Goal: Task Accomplishment & Management: Manage account settings

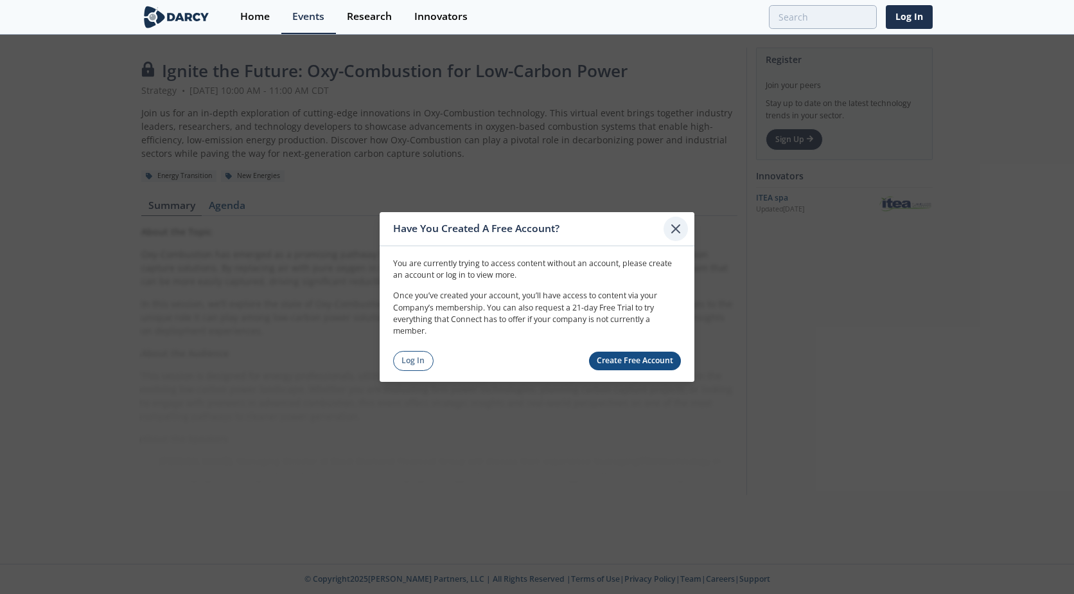
click at [677, 232] on icon at bounding box center [675, 228] width 15 height 15
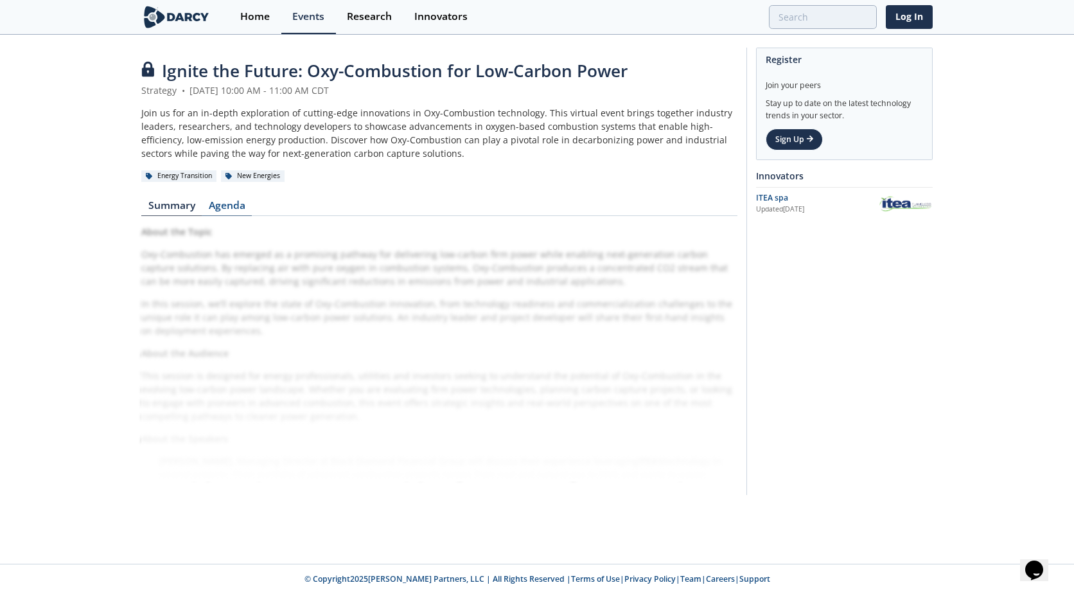
click at [233, 200] on link "Agenda" at bounding box center [227, 207] width 50 height 15
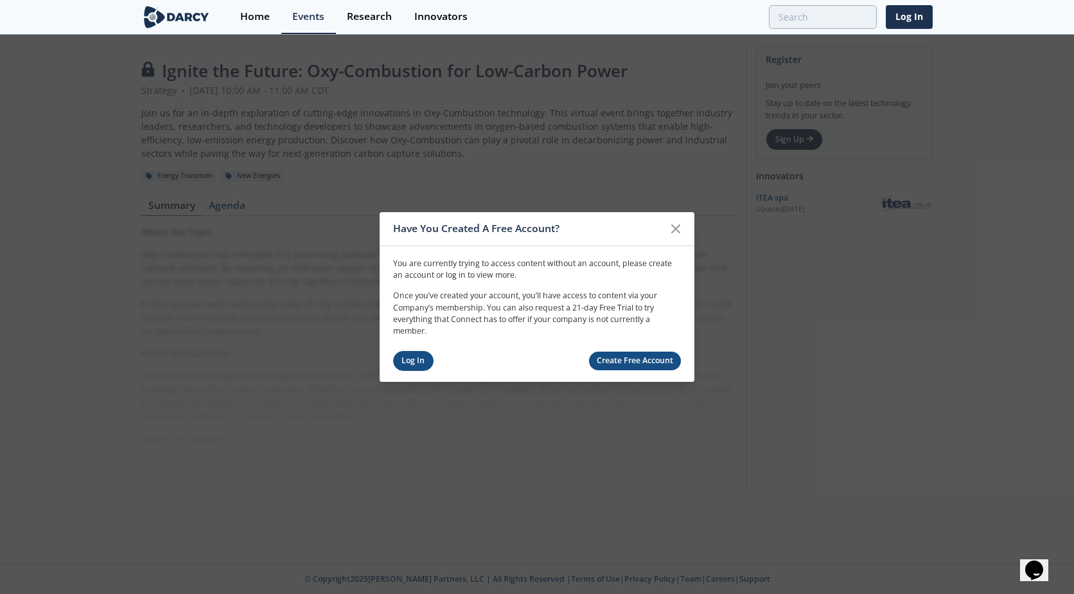
click at [406, 354] on link "Log In" at bounding box center [413, 361] width 40 height 20
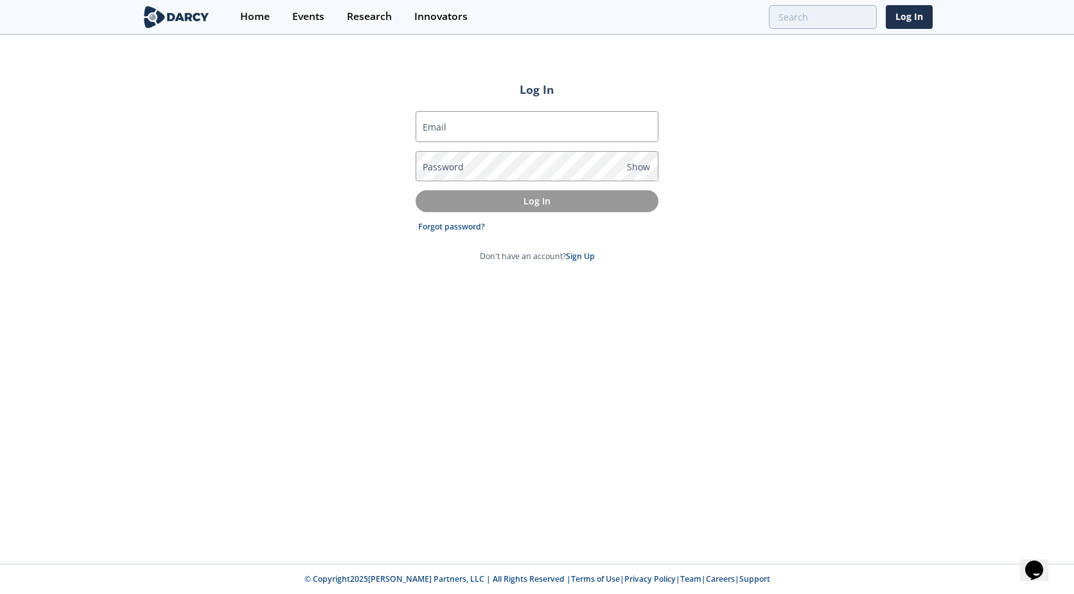
click at [498, 145] on form "Email Password Show Log In Forgot password? Don't have an account? Sign Up" at bounding box center [537, 186] width 243 height 151
click at [498, 134] on input "Email" at bounding box center [537, 126] width 243 height 31
type input "[EMAIL_ADDRESS][DOMAIN_NAME]"
click at [437, 226] on link "Forgot password?" at bounding box center [451, 227] width 67 height 12
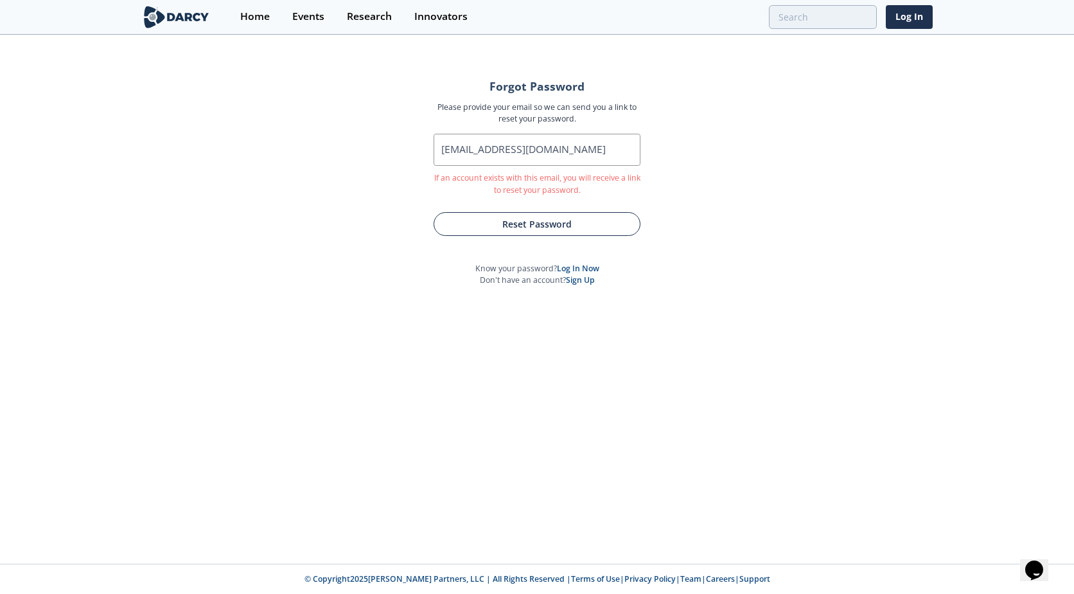
click at [556, 227] on button "Reset Password" at bounding box center [537, 224] width 207 height 24
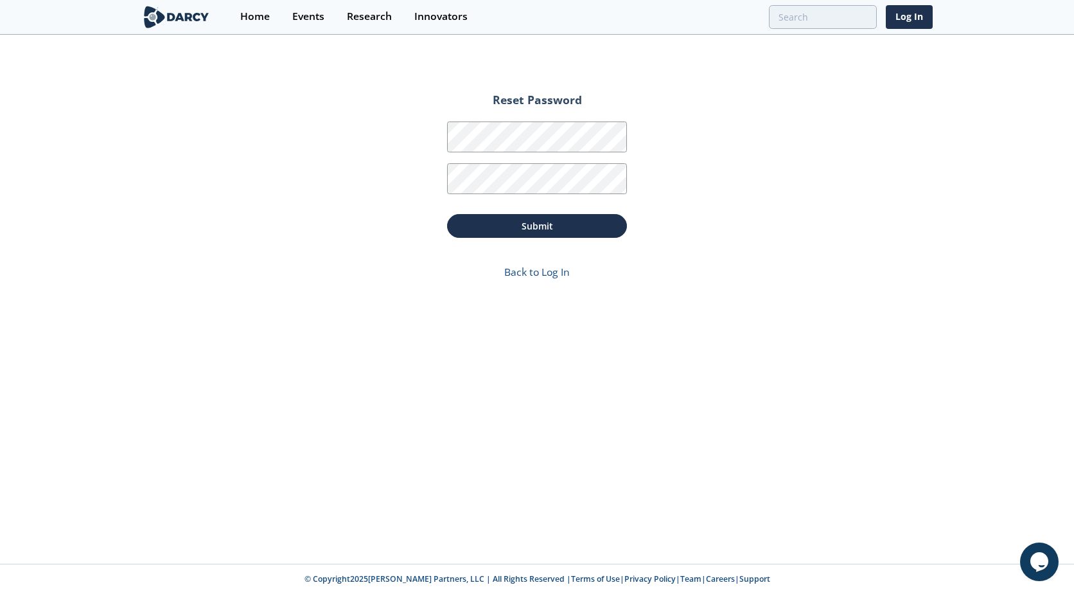
click at [551, 244] on div "Back to Log In" at bounding box center [537, 259] width 180 height 42
click at [556, 236] on button "Submit" at bounding box center [537, 226] width 180 height 24
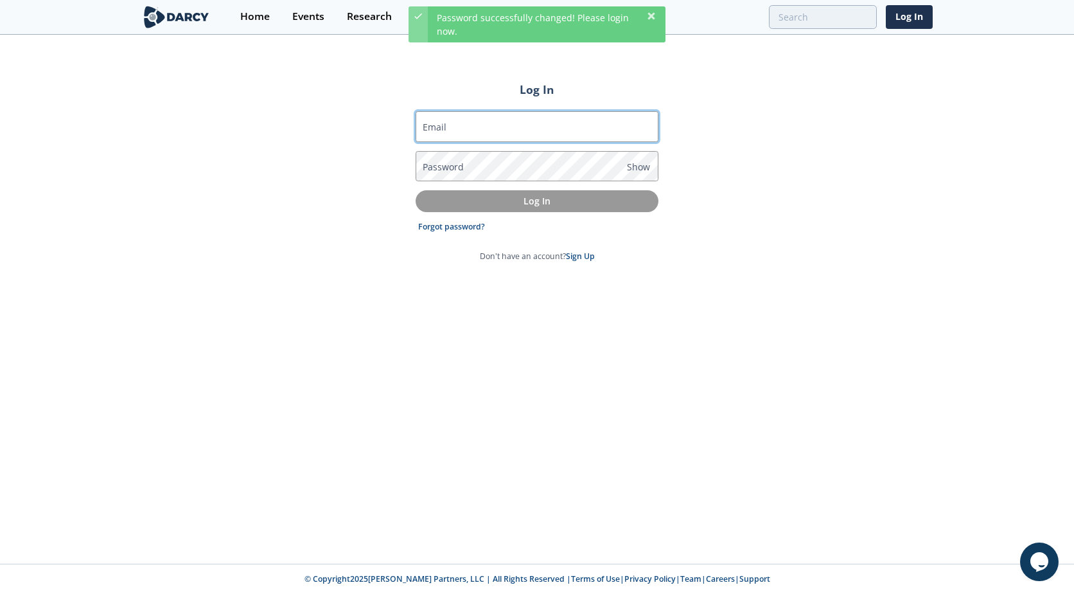
click at [541, 132] on input "Email" at bounding box center [537, 126] width 243 height 31
type input "[EMAIL_ADDRESS][DOMAIN_NAME]"
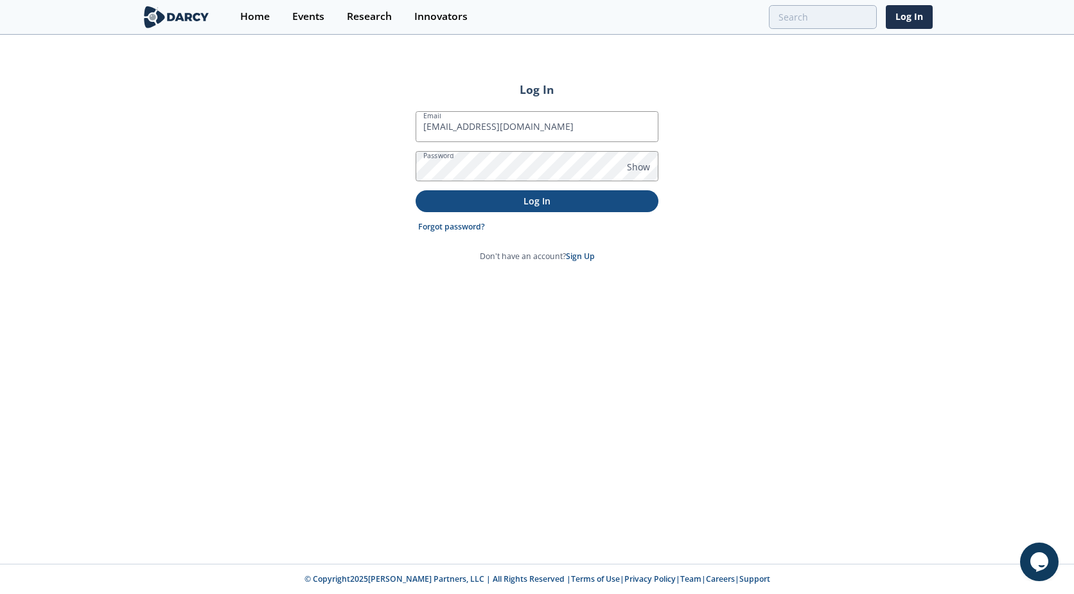
click at [504, 208] on button "Log In" at bounding box center [537, 200] width 243 height 21
